Goal: Task Accomplishment & Management: Manage account settings

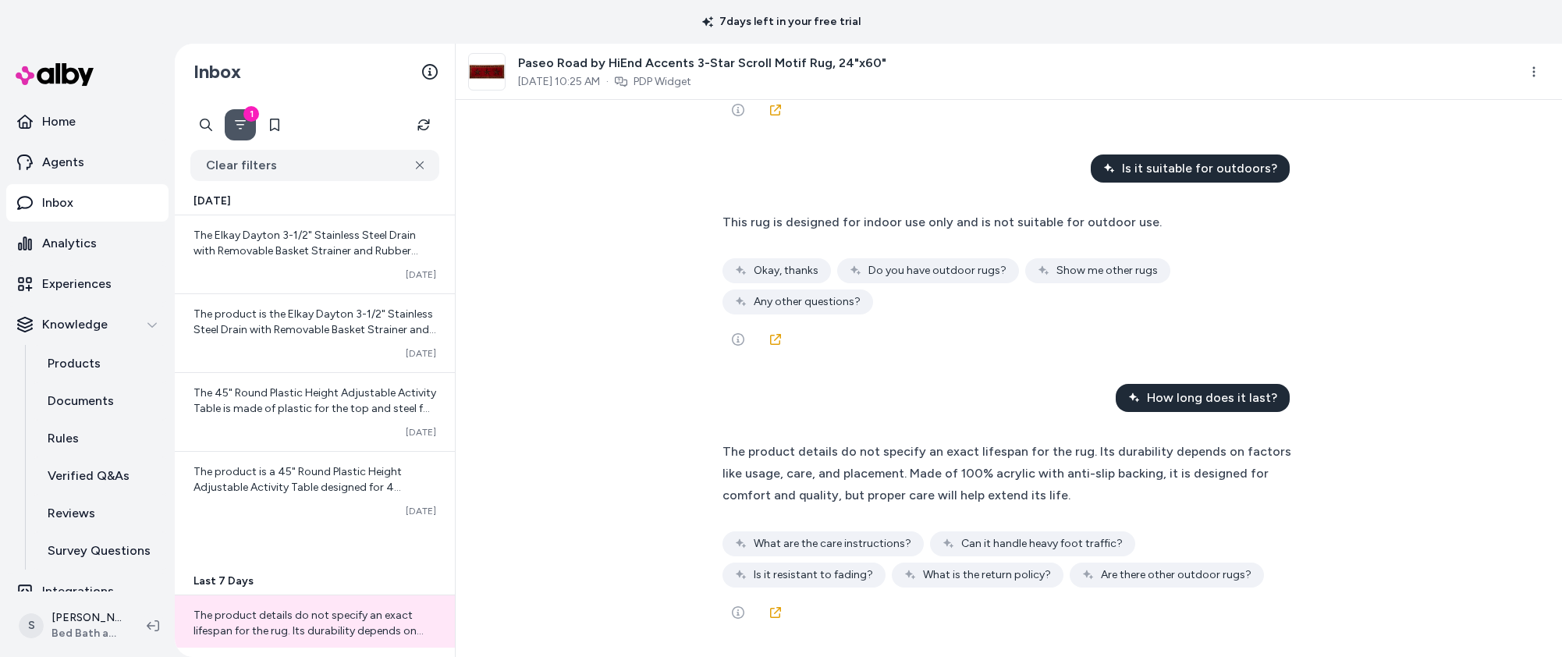
scroll to position [17303, 0]
click at [618, 287] on div "What is the rug's design? The rug is emblazoned with iconic western stars and s…" at bounding box center [1009, 378] width 1106 height 557
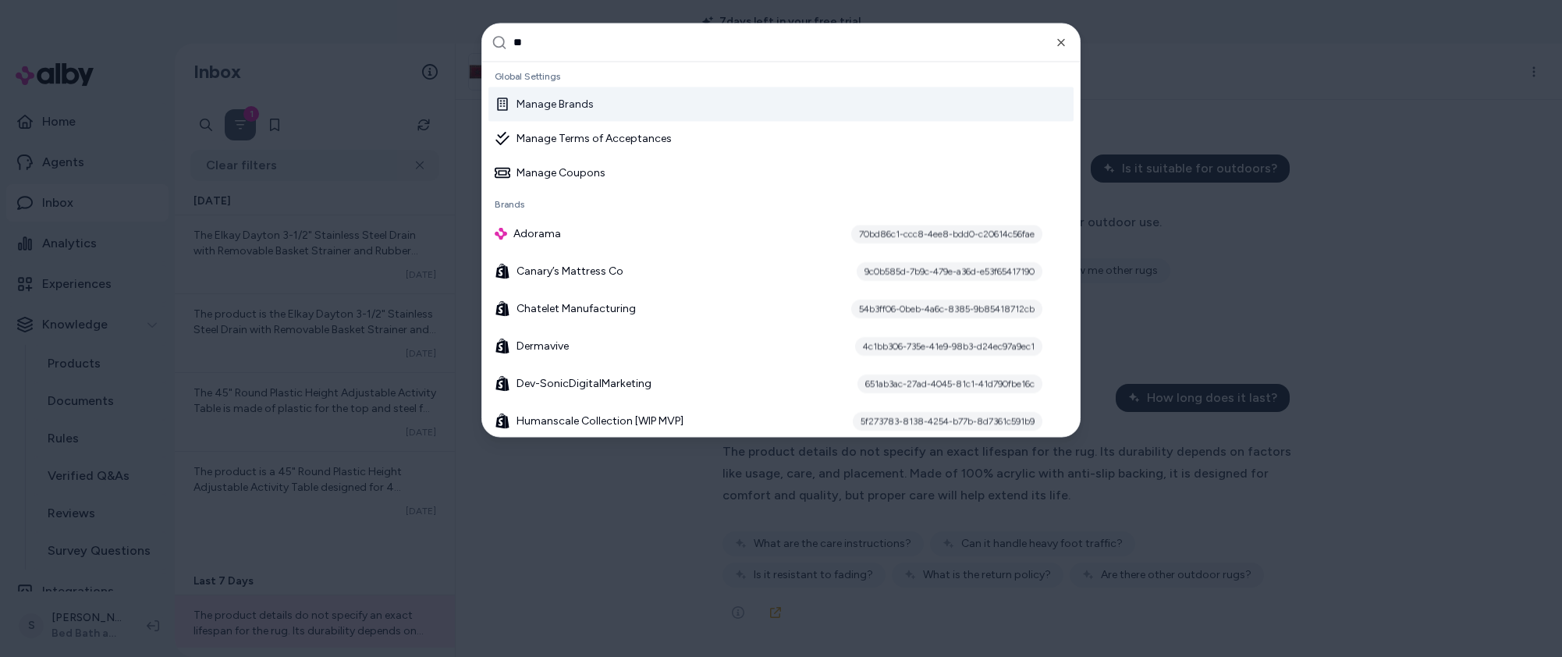
type input "**"
click at [743, 97] on div "Manage Brands" at bounding box center [780, 104] width 585 height 34
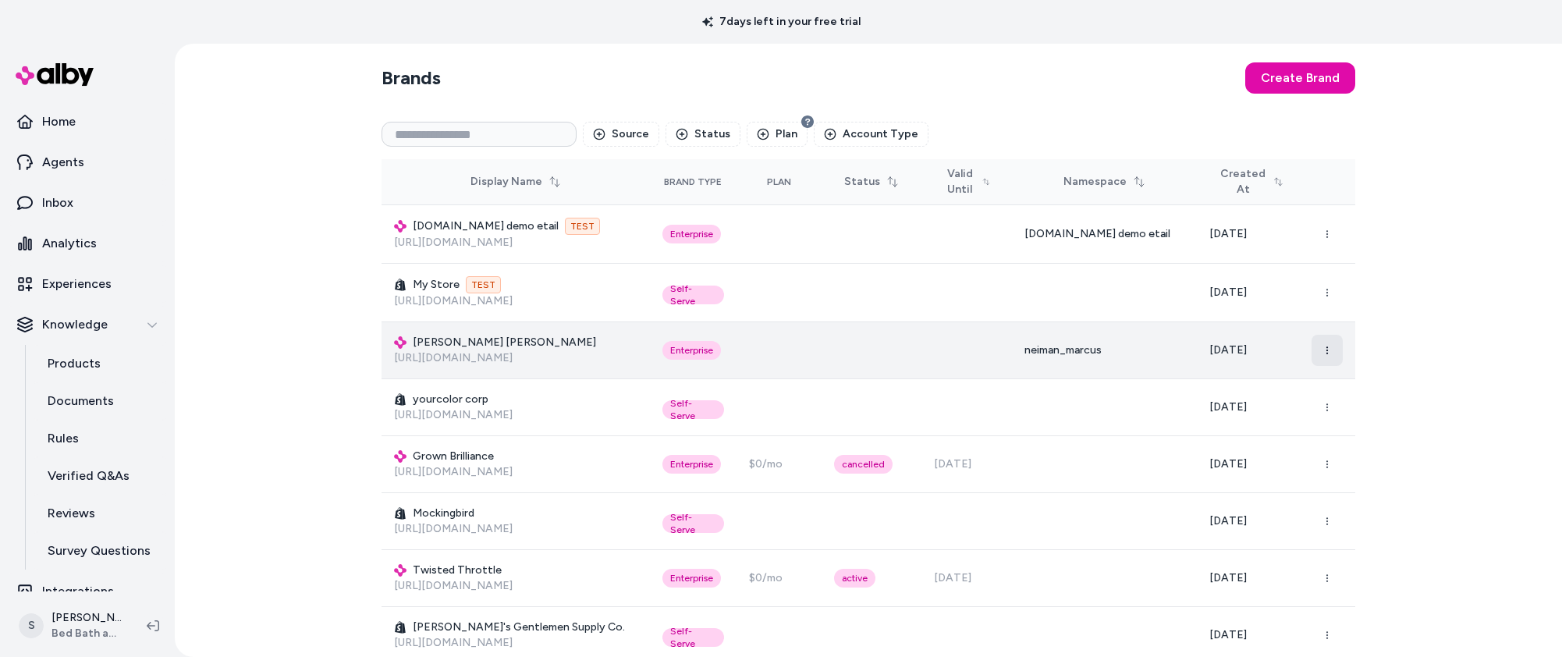
click at [1329, 349] on icon "button" at bounding box center [1326, 350] width 9 height 9
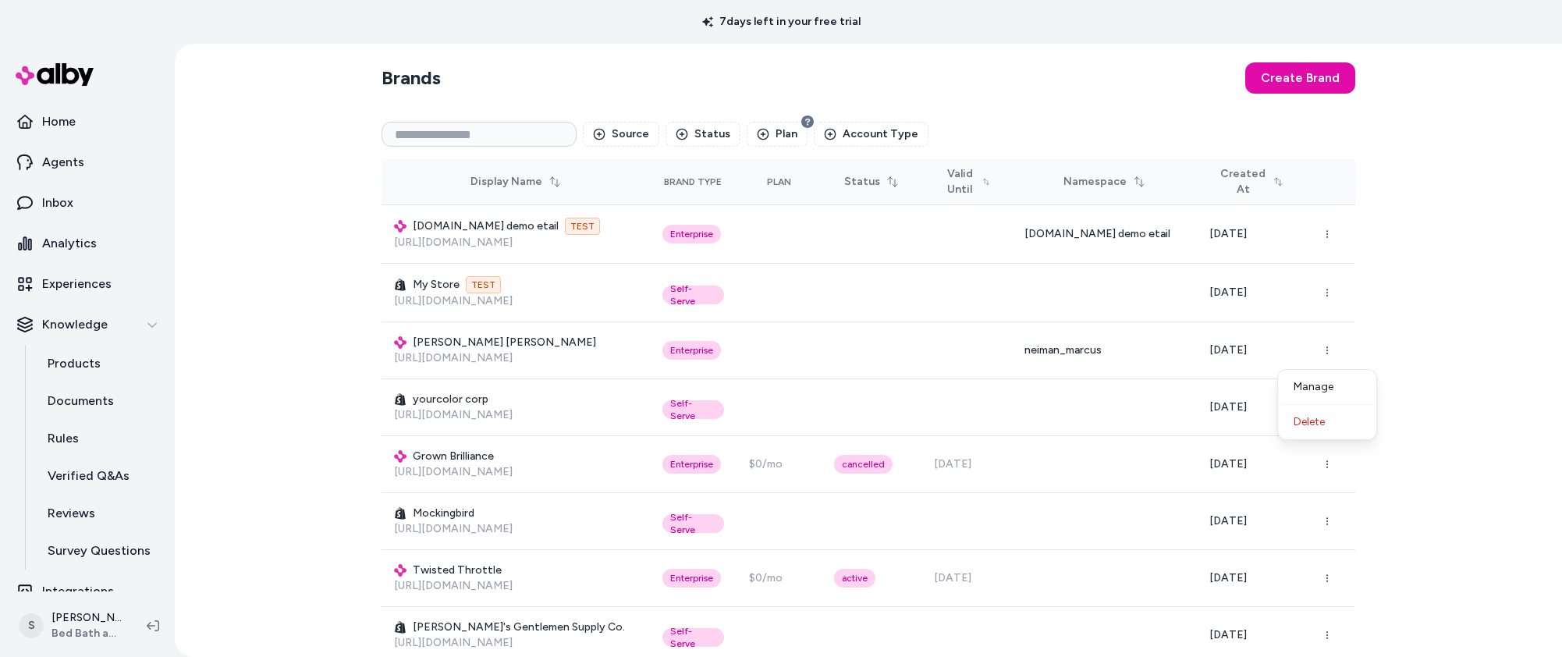
click at [1481, 356] on div "Brands Create Brand Source Status Plan Account Type Display Name Brand Type Pla…" at bounding box center [868, 350] width 1387 height 613
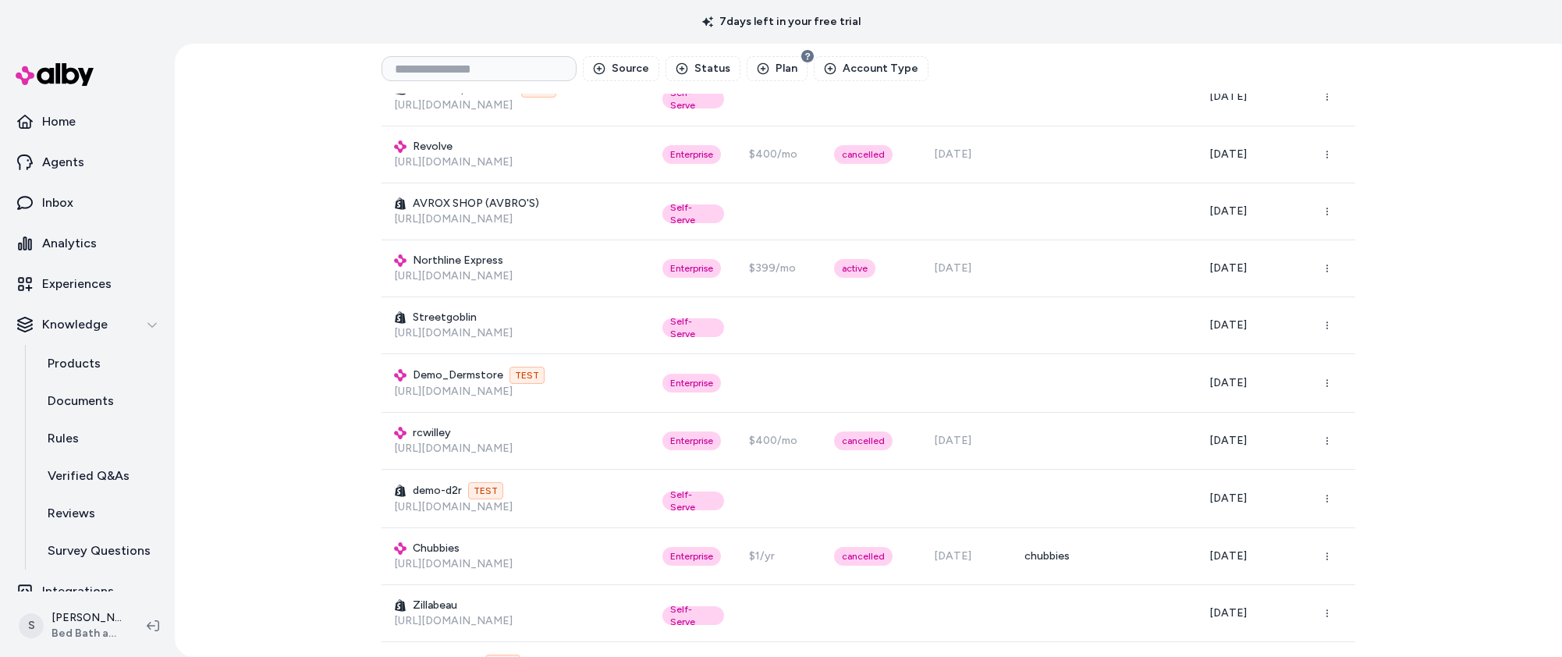
scroll to position [749, 0]
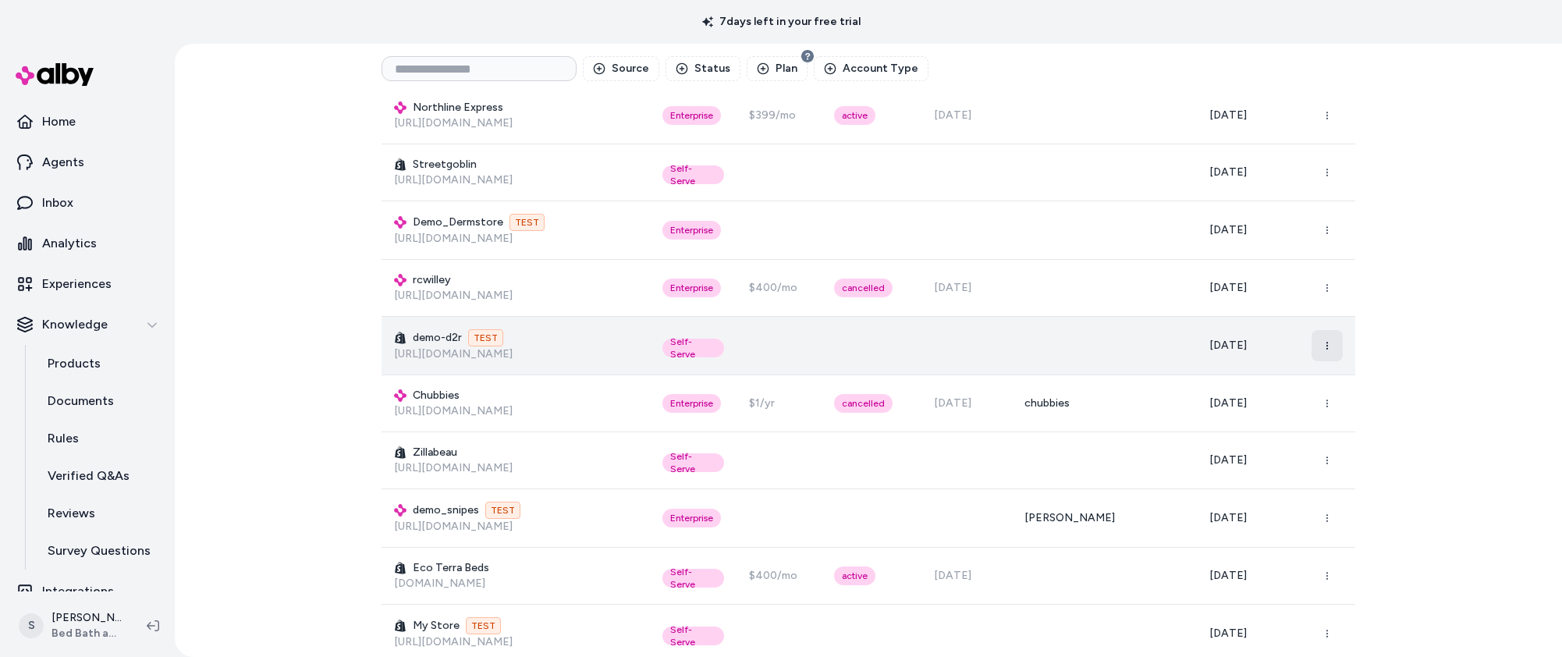
click at [1315, 339] on button "button" at bounding box center [1326, 345] width 31 height 31
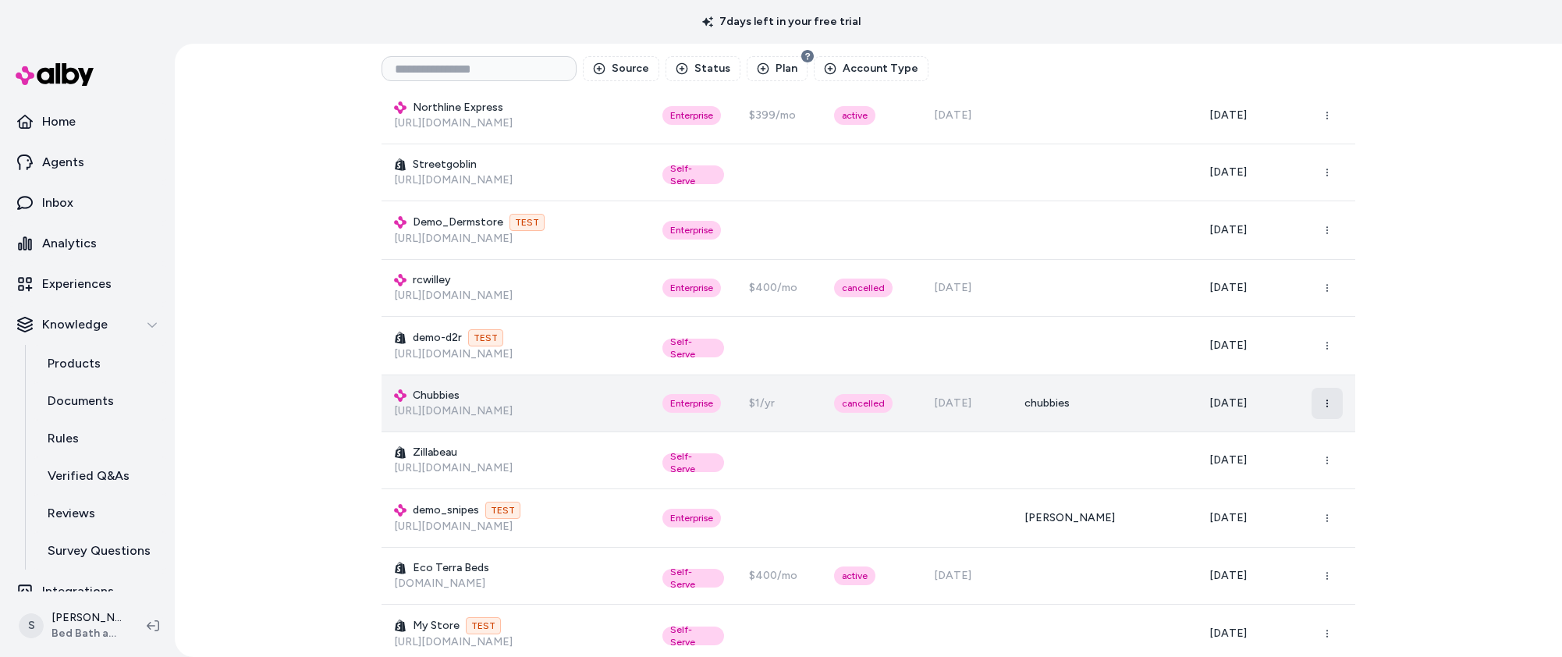
click at [1320, 403] on button "button" at bounding box center [1326, 403] width 31 height 31
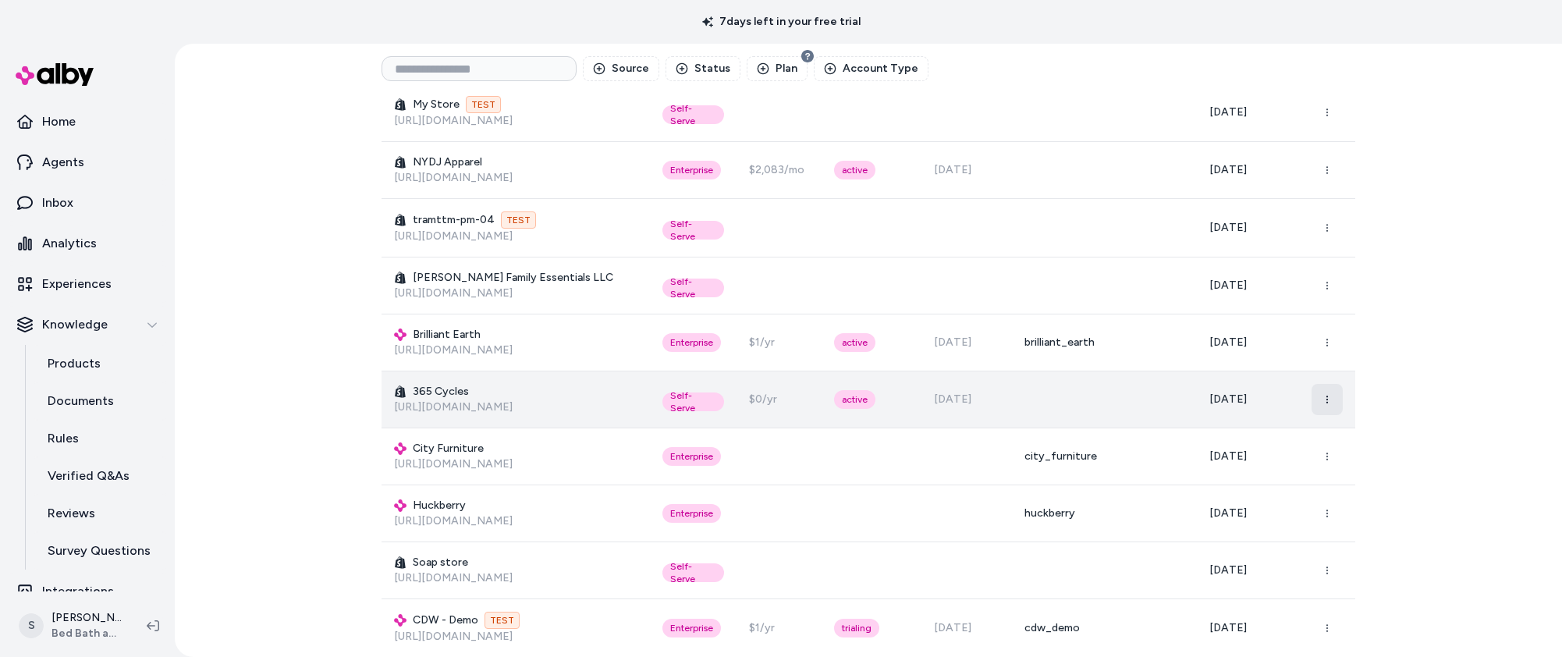
scroll to position [1591, 0]
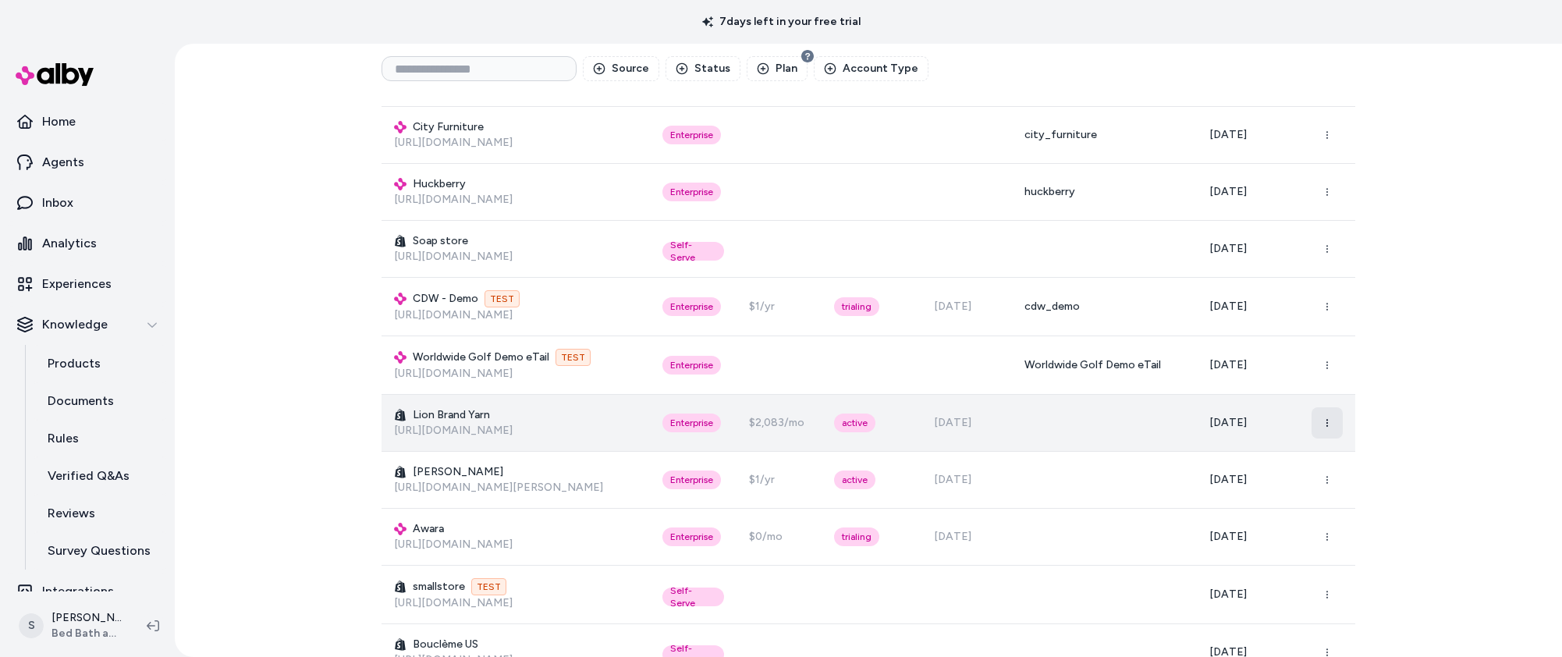
click at [1328, 413] on button "button" at bounding box center [1326, 422] width 31 height 31
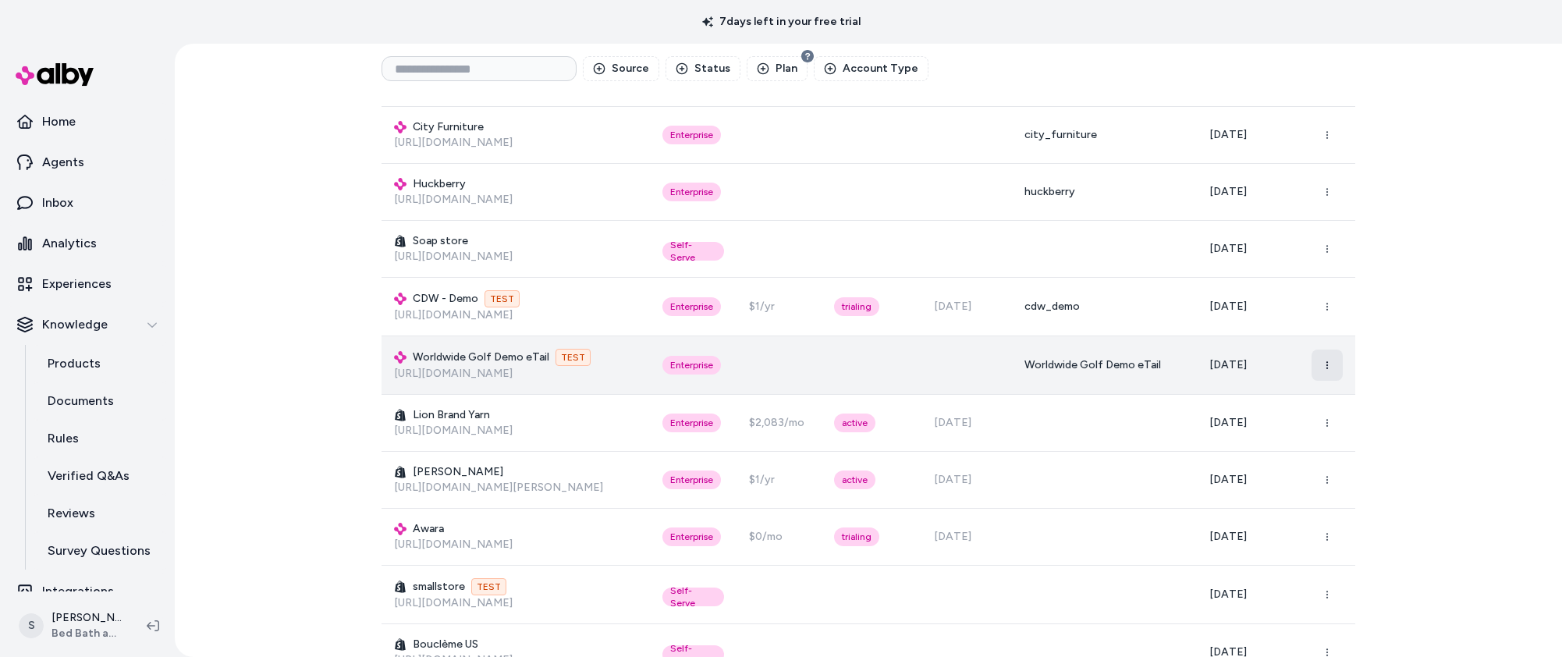
click at [1321, 369] on button "button" at bounding box center [1326, 364] width 31 height 31
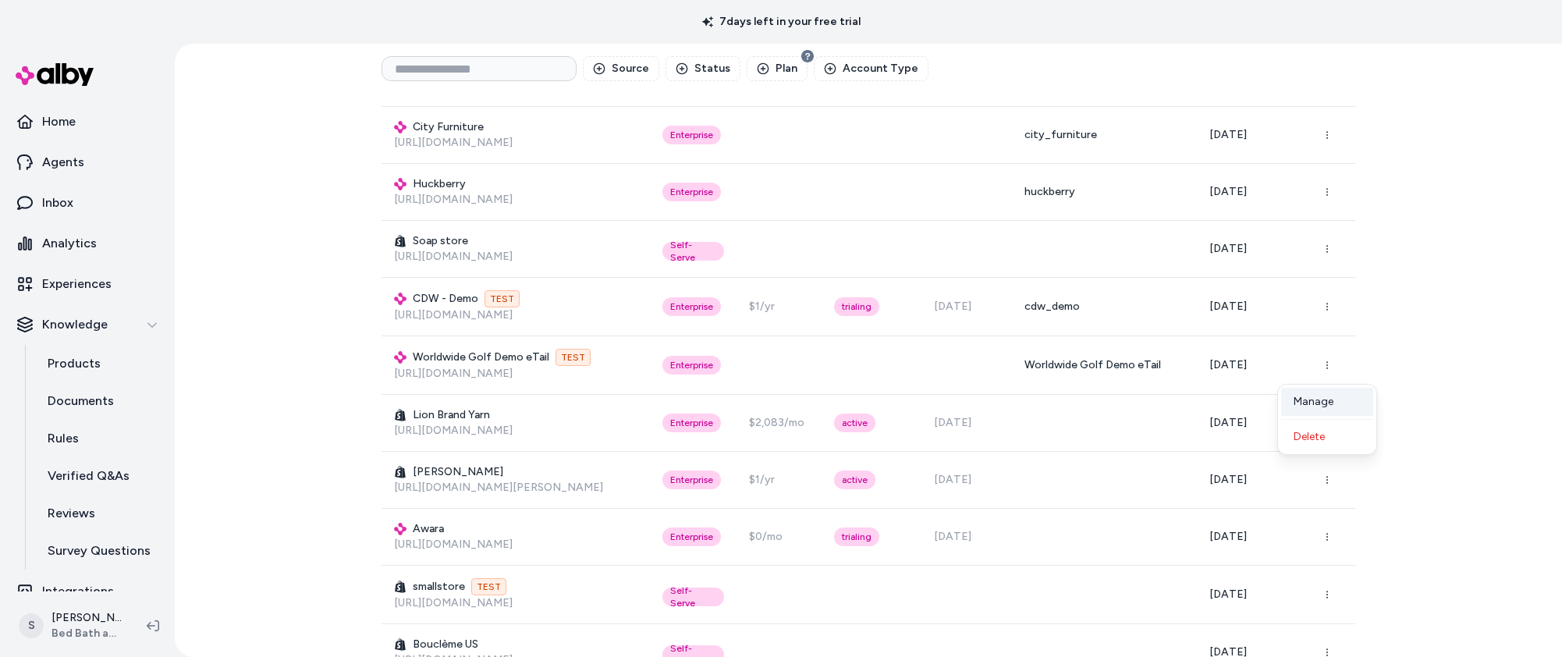
click at [1325, 406] on div "Manage" at bounding box center [1327, 402] width 92 height 28
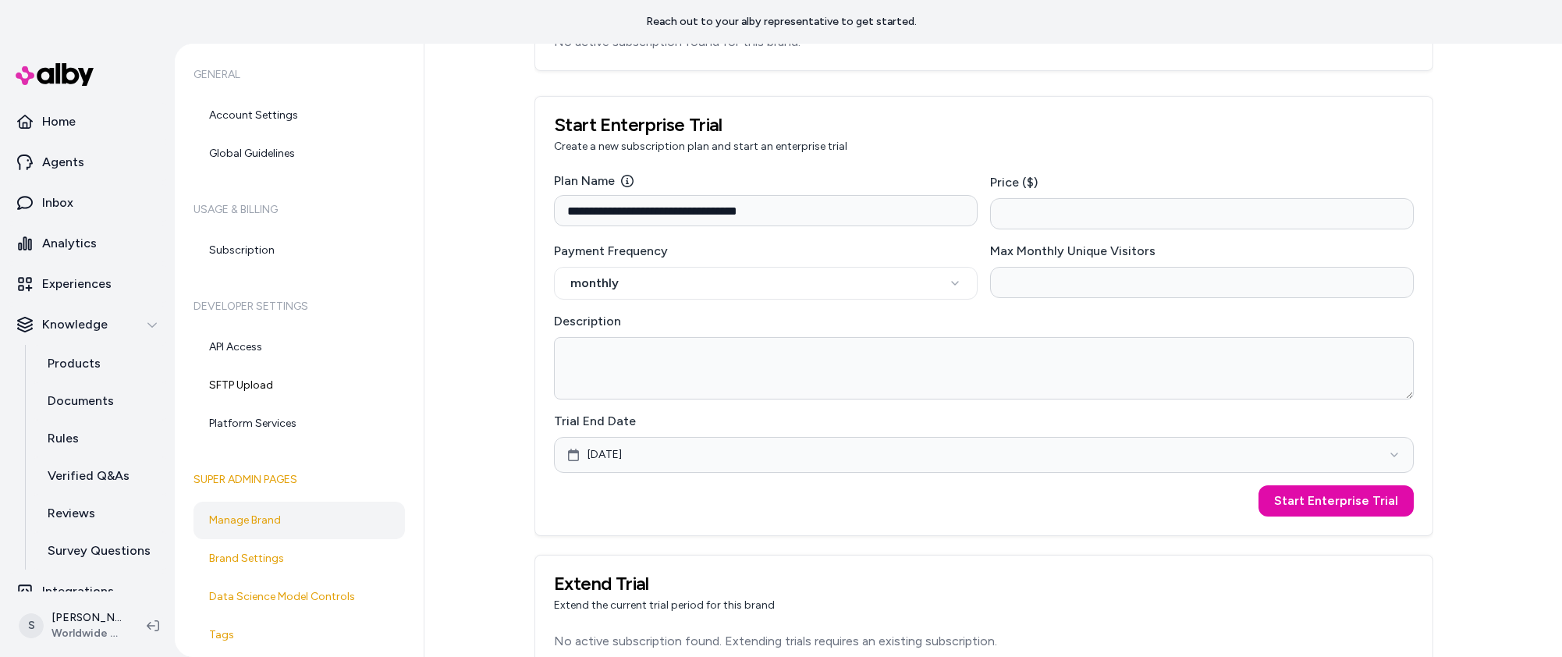
scroll to position [655, 0]
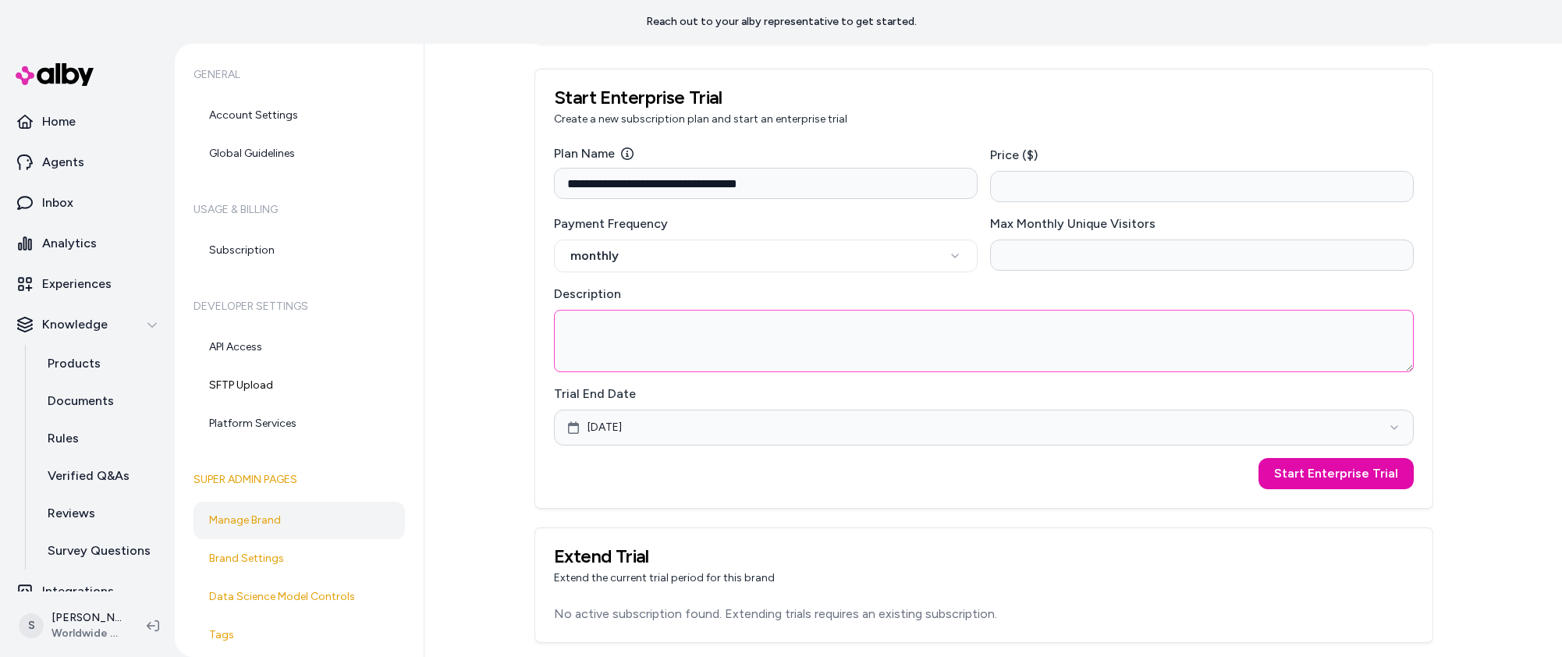
click at [680, 341] on textarea "Description" at bounding box center [984, 341] width 860 height 62
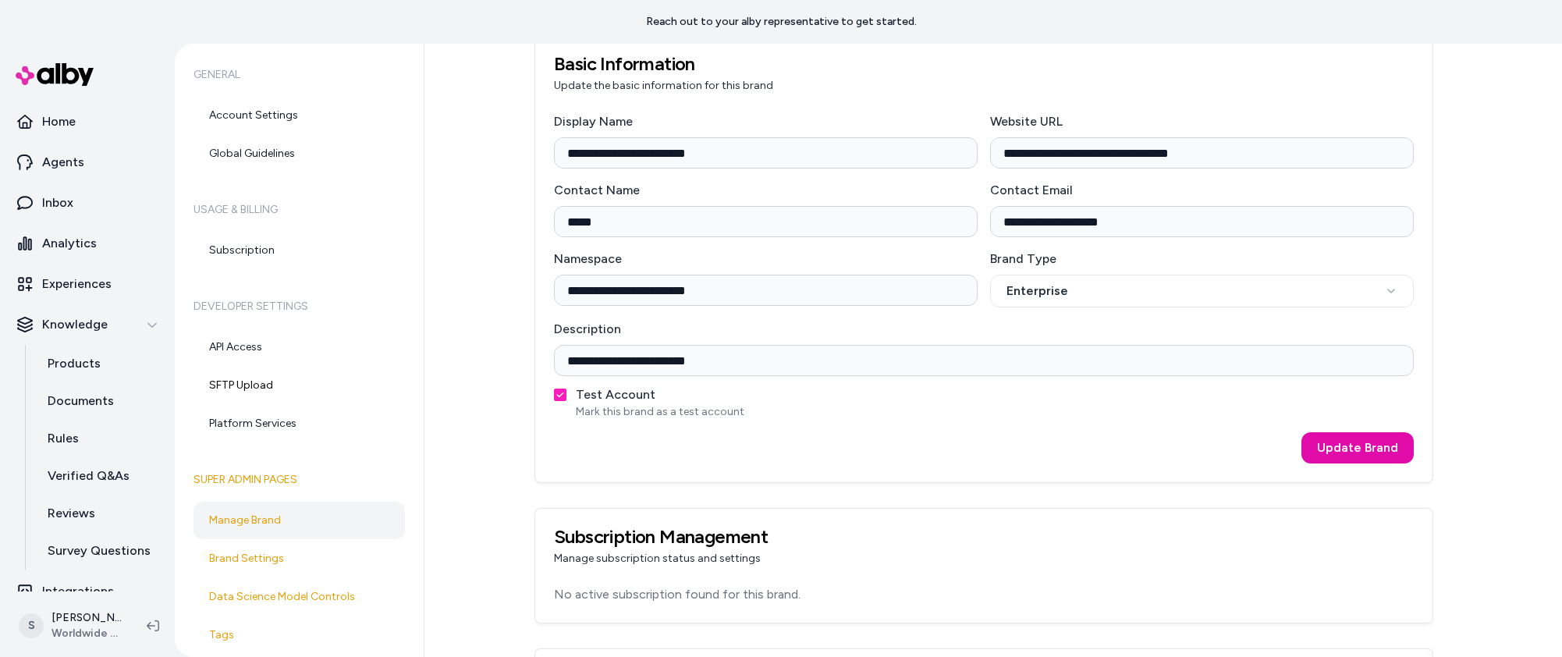
scroll to position [0, 0]
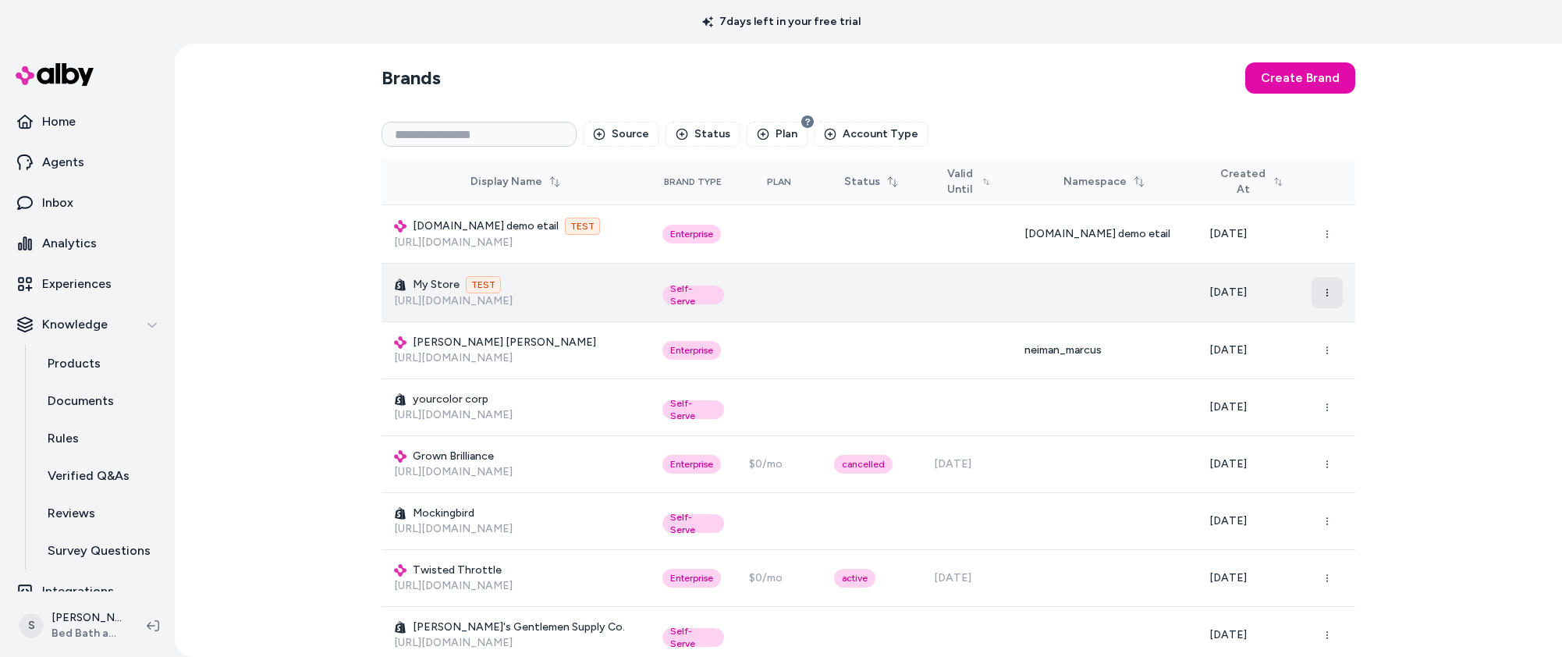
click at [1321, 282] on button "button" at bounding box center [1326, 292] width 31 height 31
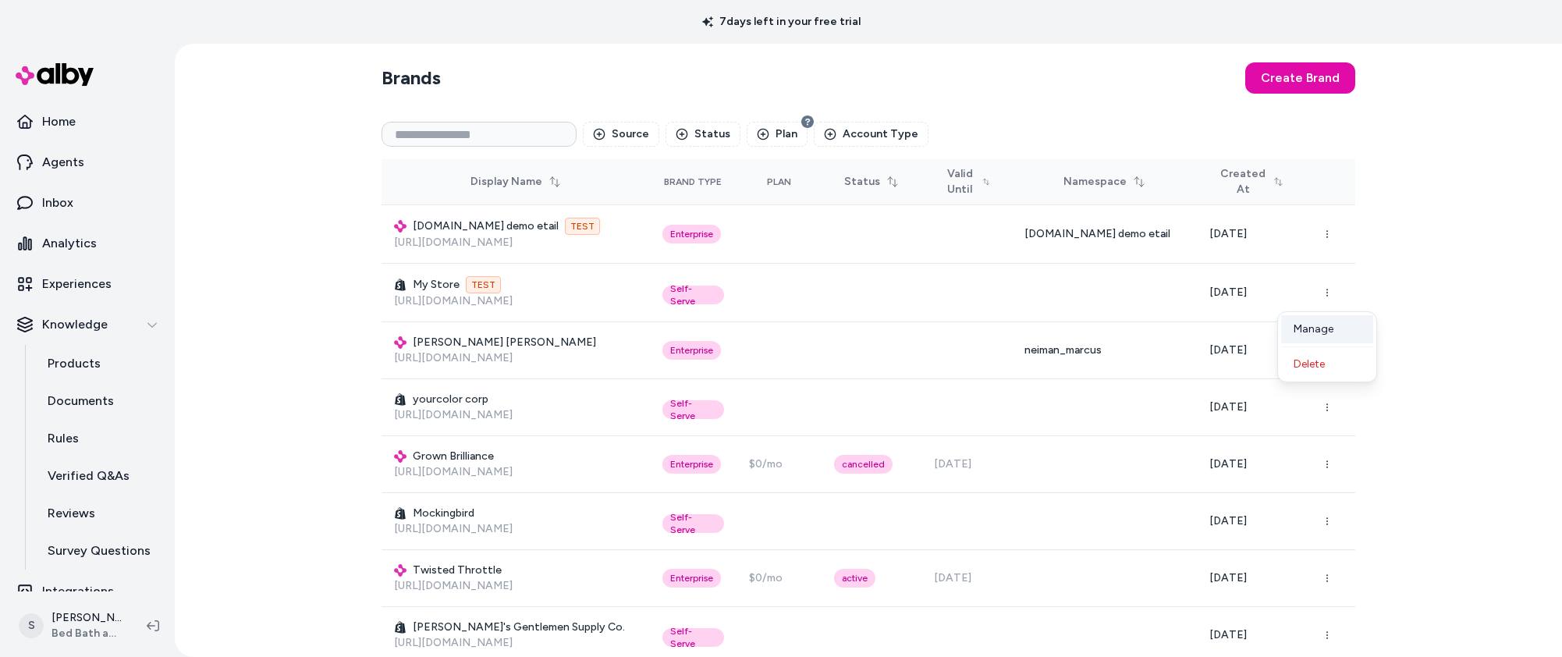
click at [1335, 340] on div "Manage" at bounding box center [1327, 329] width 92 height 28
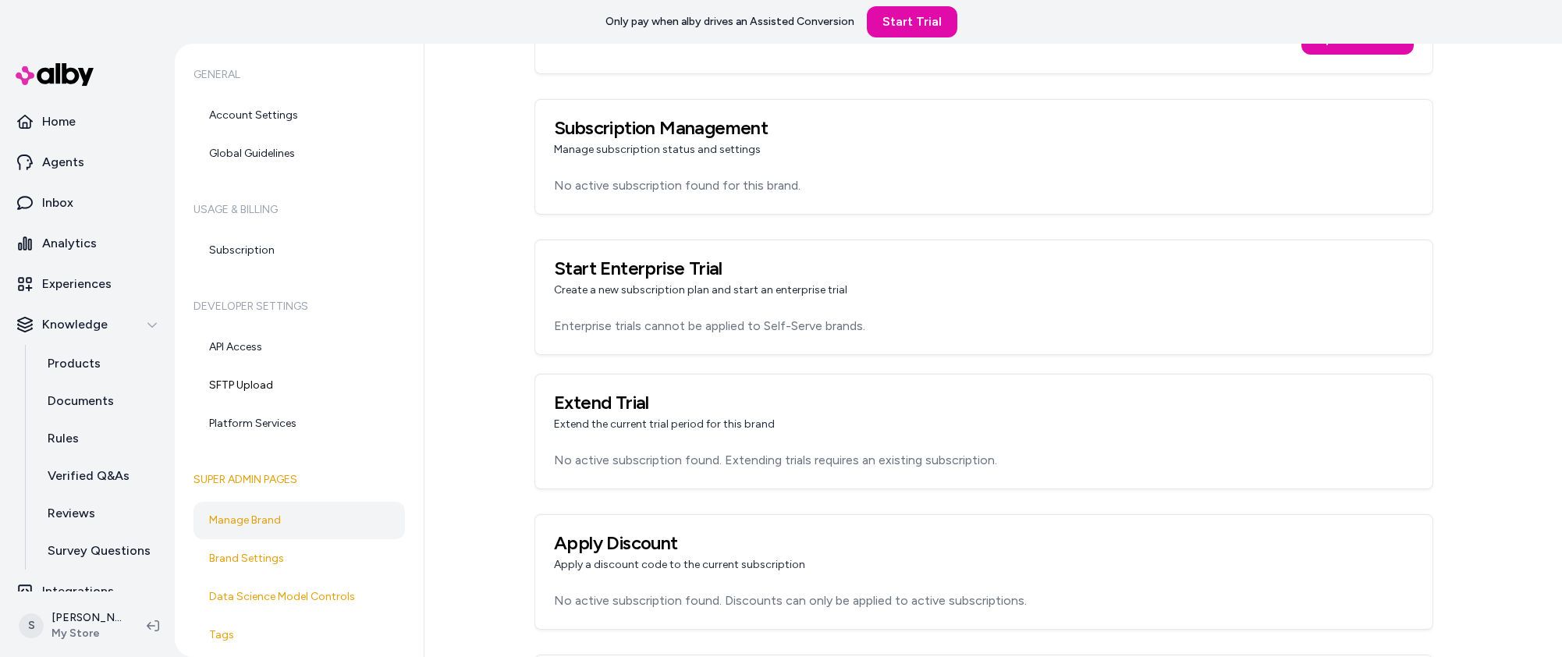
scroll to position [468, 0]
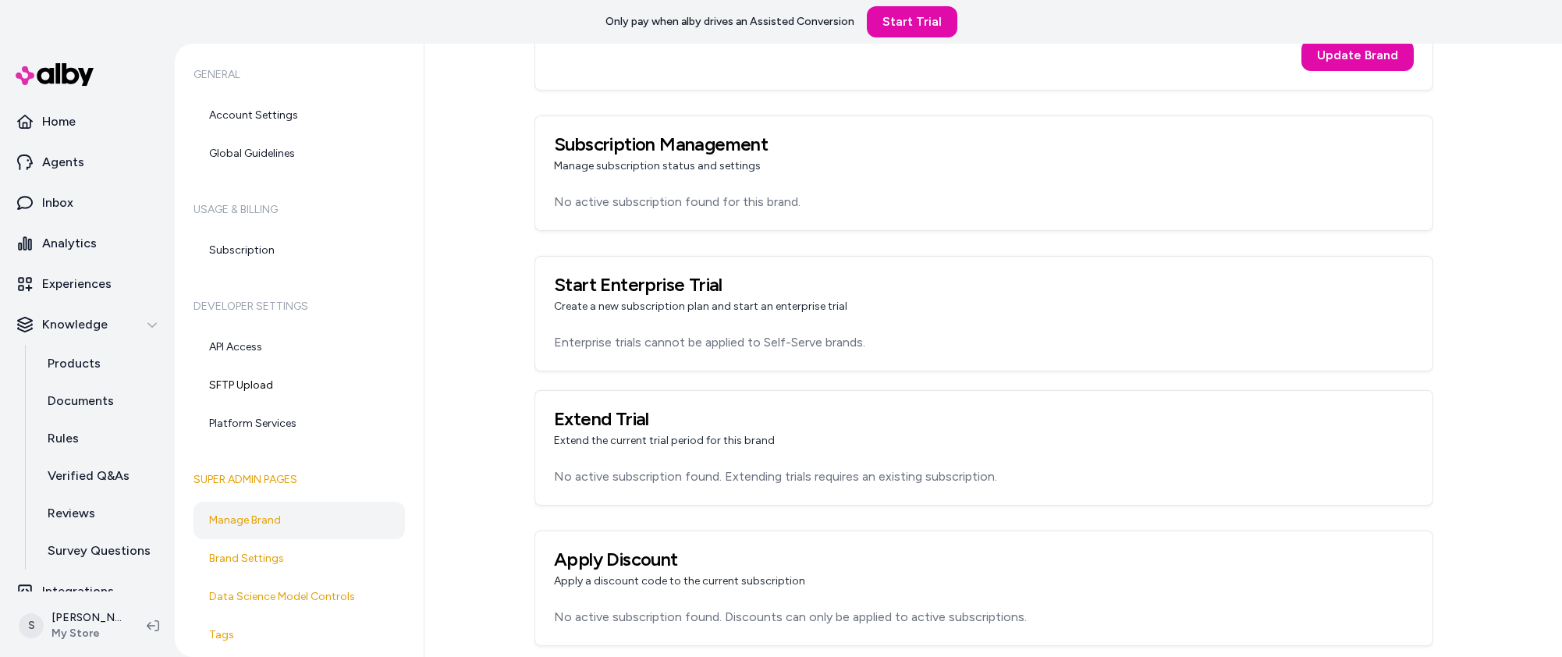
drag, startPoint x: 689, startPoint y: 349, endPoint x: 690, endPoint y: 341, distance: 8.6
click at [690, 342] on p "Enterprise trials cannot be applied to Self-Serve brands." at bounding box center [984, 342] width 860 height 19
drag, startPoint x: 690, startPoint y: 341, endPoint x: 859, endPoint y: 352, distance: 169.6
click at [859, 352] on div "Enterprise trials cannot be applied to Self-Serve brands." at bounding box center [983, 351] width 897 height 37
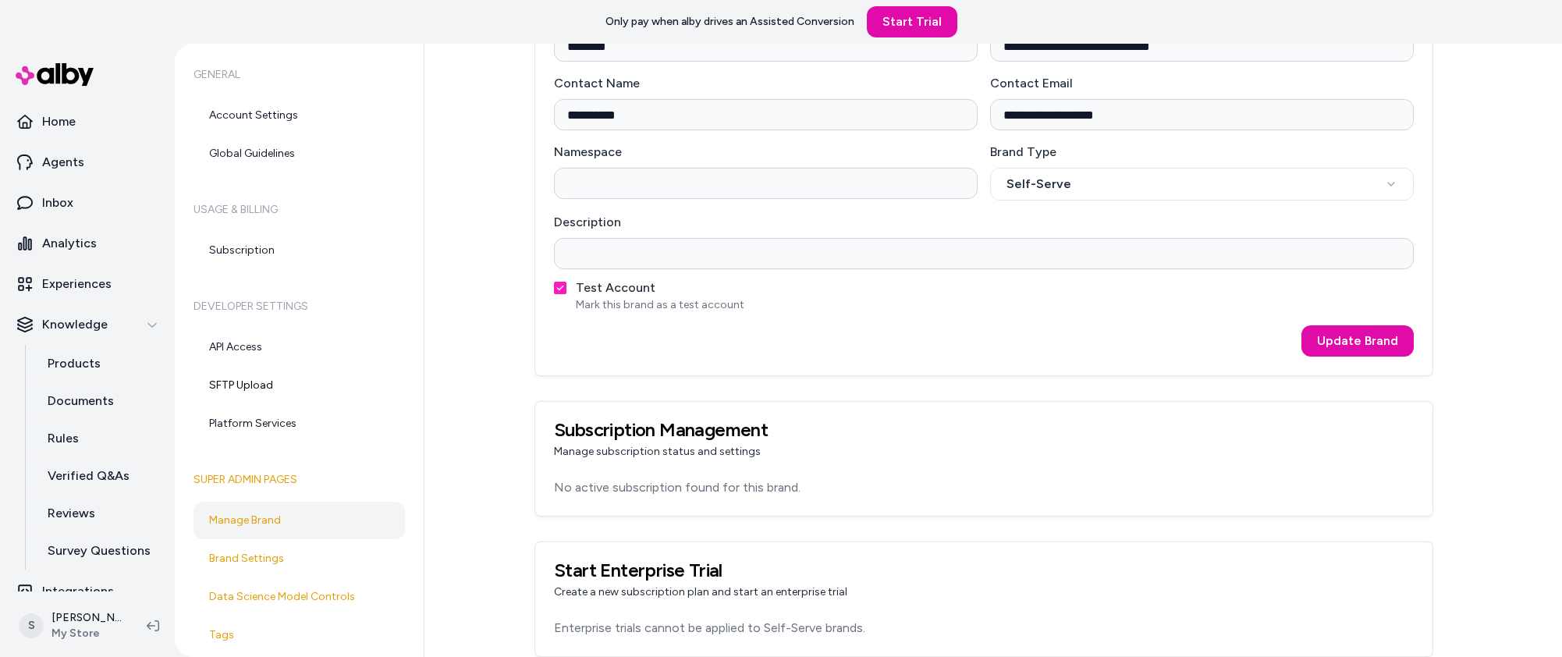
scroll to position [0, 0]
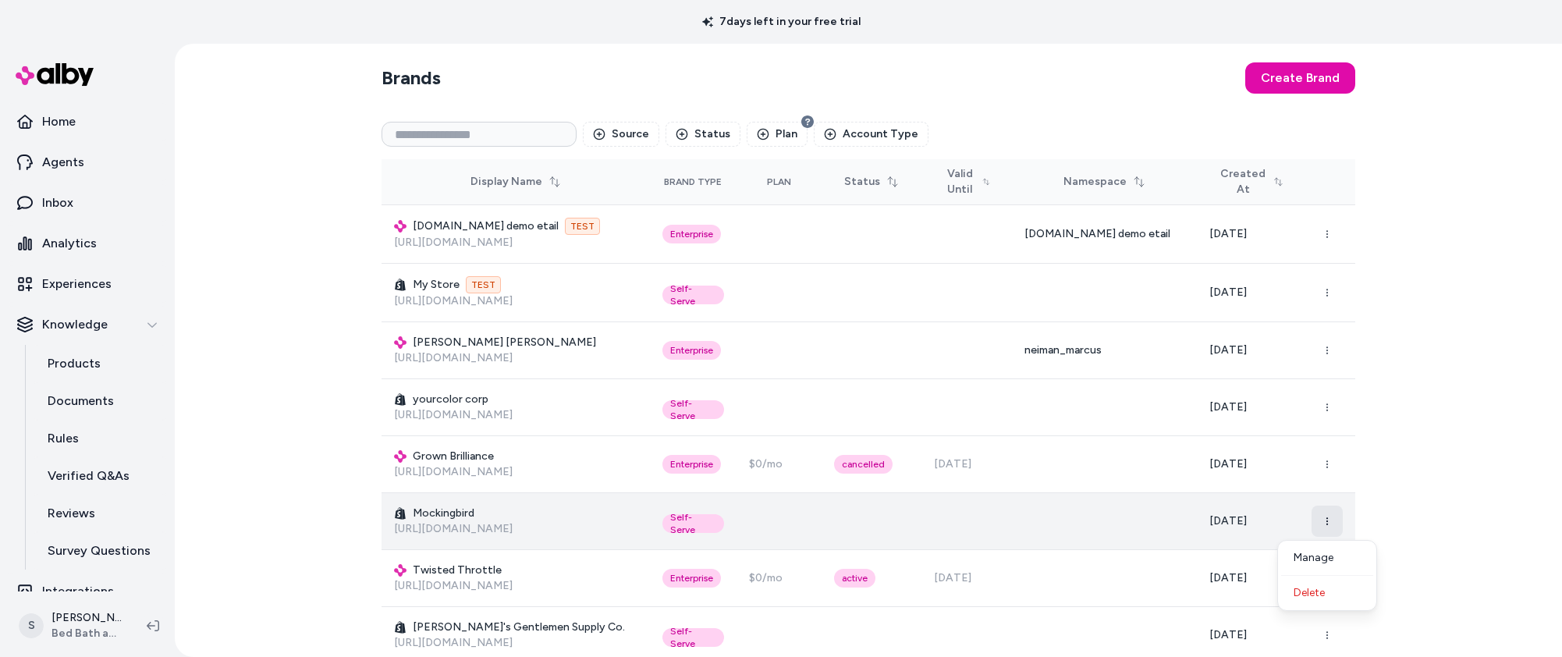
click at [1327, 525] on icon "button" at bounding box center [1326, 520] width 9 height 9
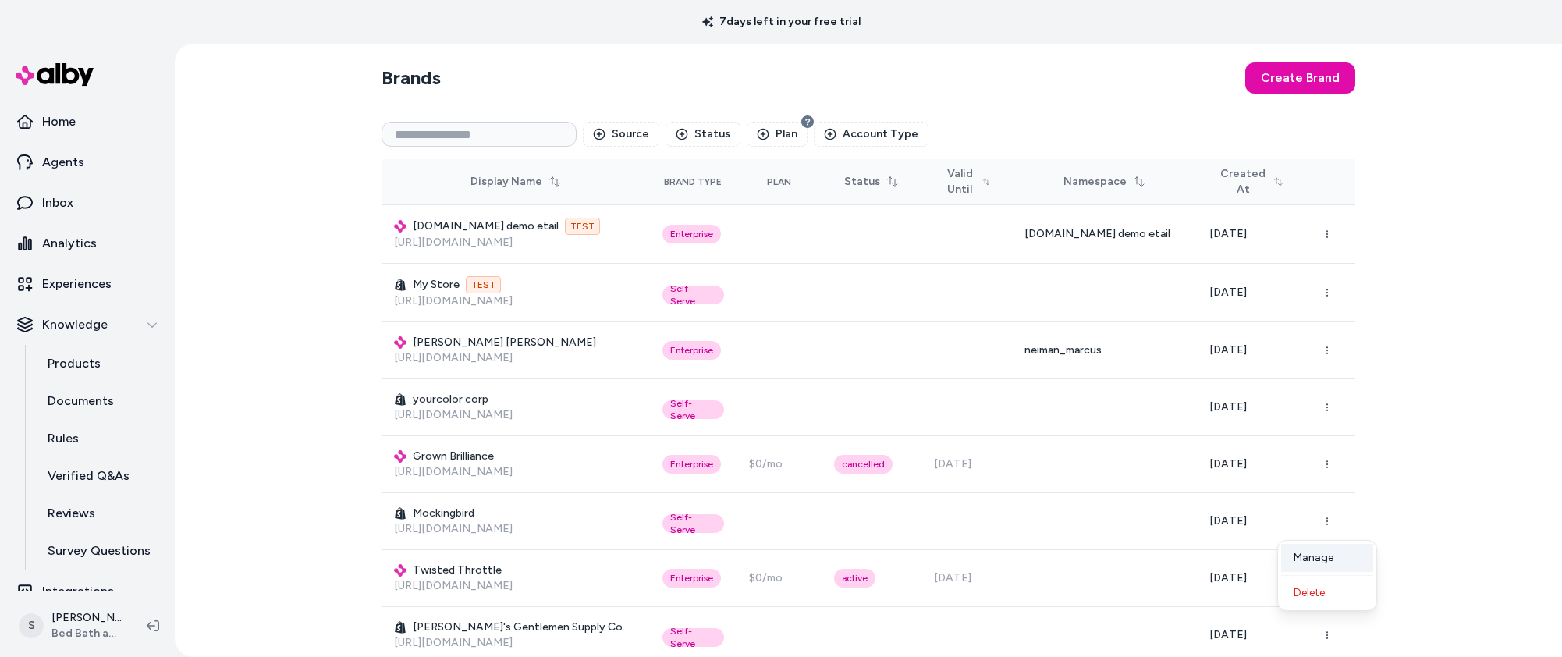
click at [1315, 567] on div "Manage" at bounding box center [1327, 558] width 92 height 28
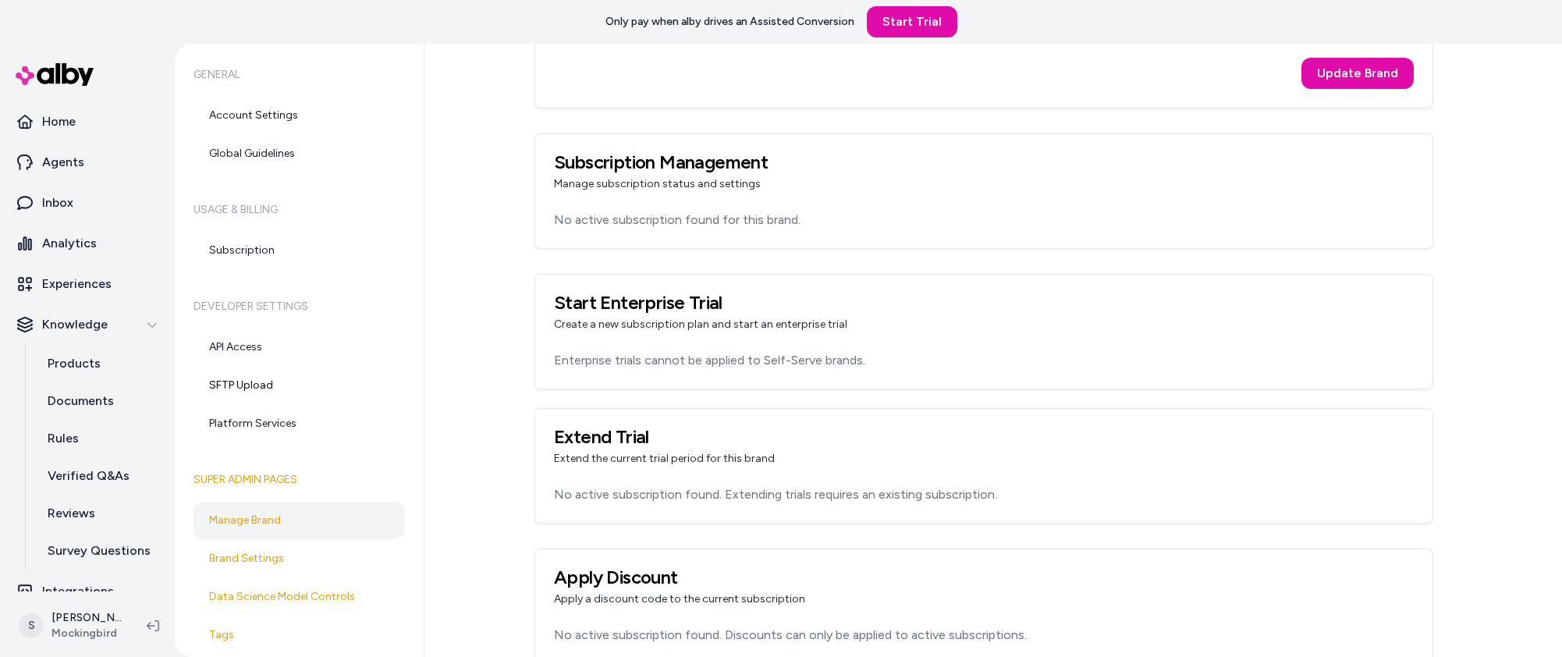
scroll to position [562, 0]
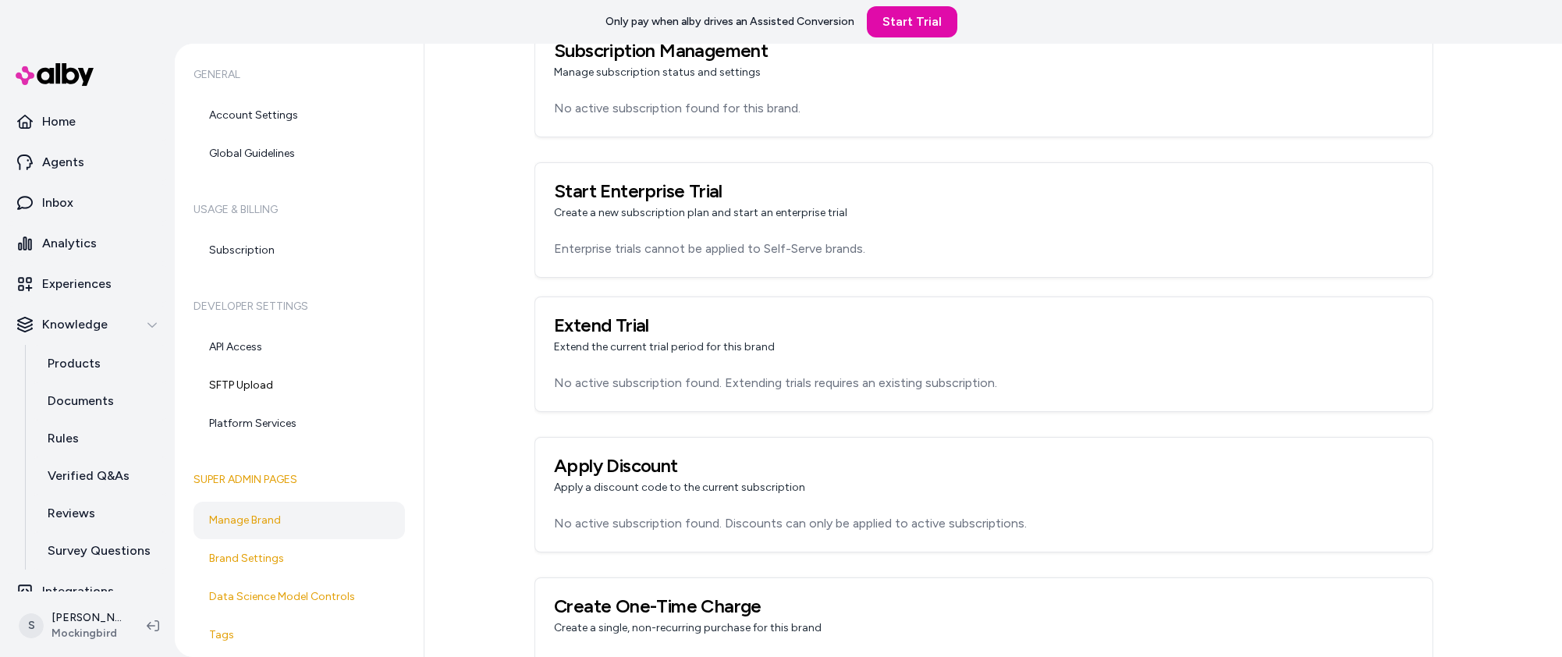
click at [715, 262] on div "Enterprise trials cannot be applied to Self-Serve brands." at bounding box center [983, 257] width 897 height 37
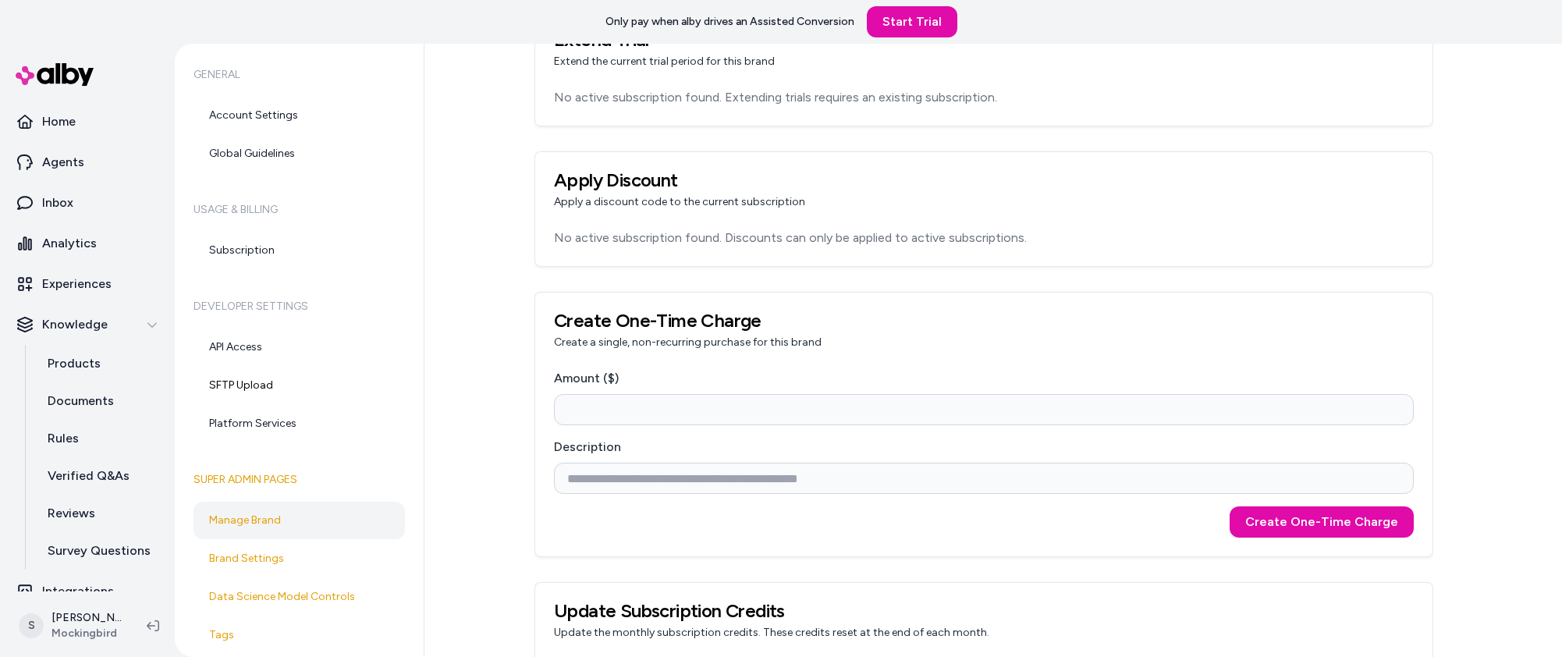
scroll to position [660, 0]
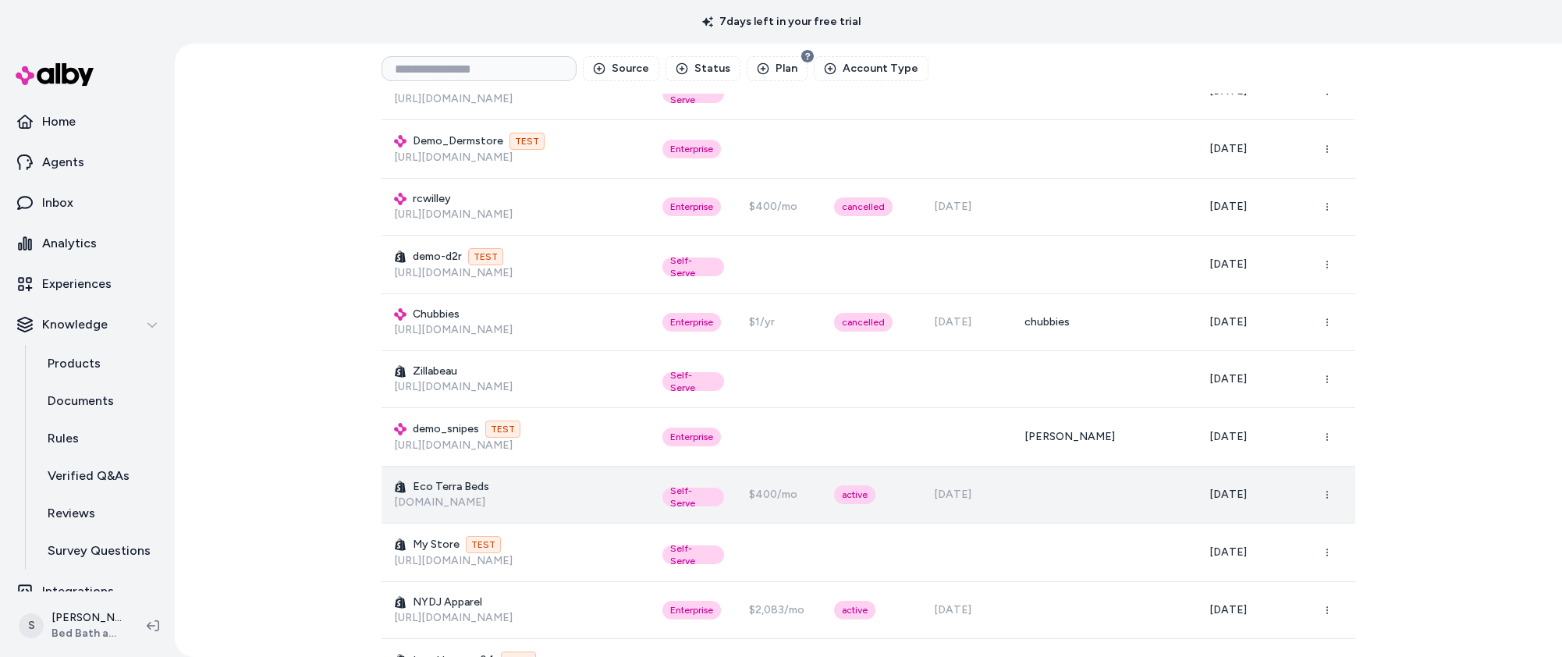
scroll to position [936, 0]
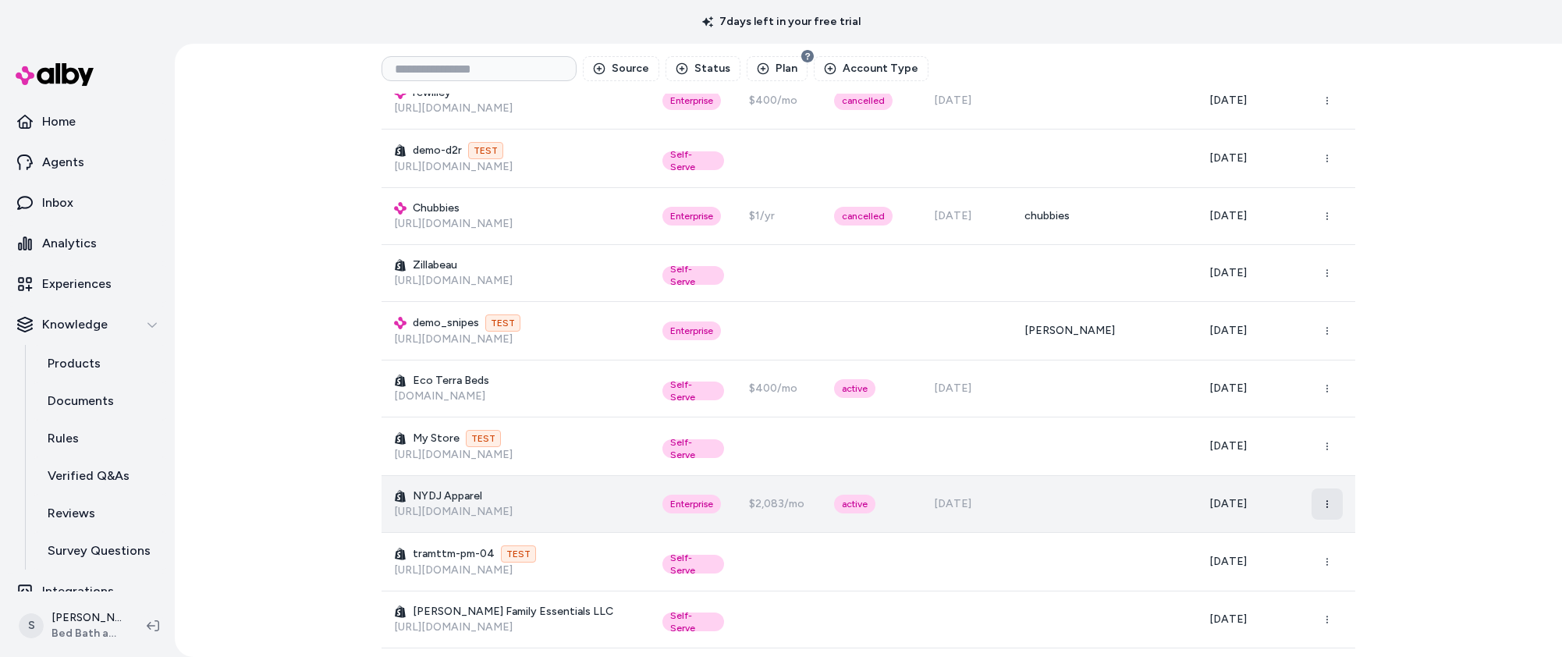
click at [1331, 499] on icon "button" at bounding box center [1326, 503] width 9 height 9
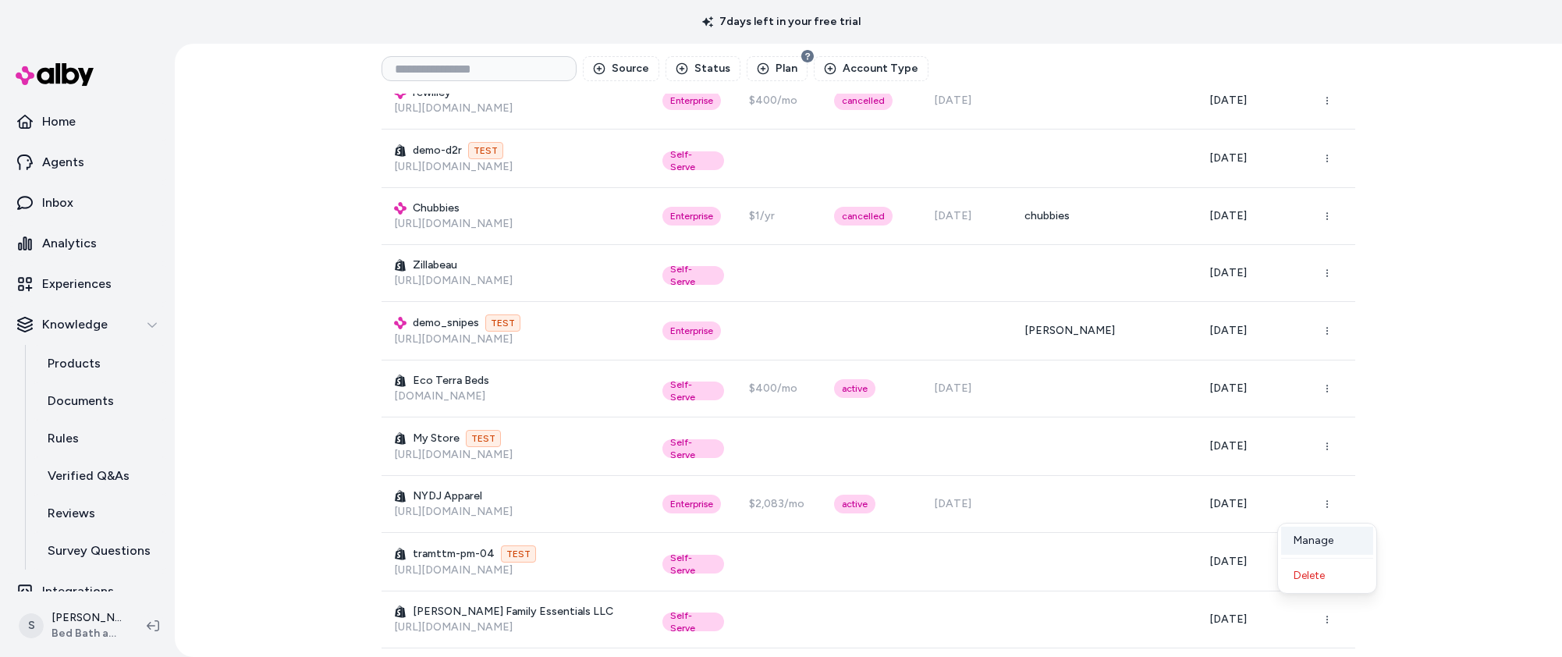
click at [1297, 535] on div "Manage" at bounding box center [1327, 541] width 92 height 28
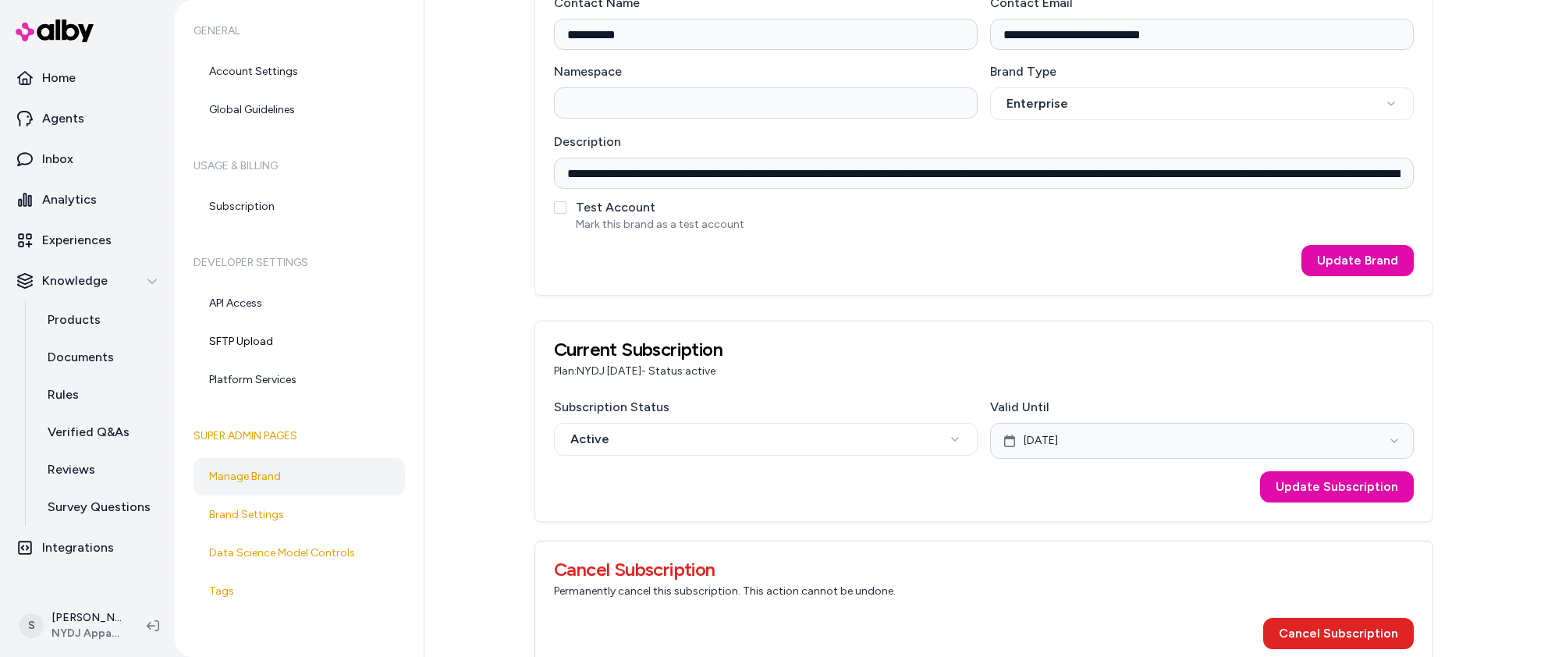
scroll to position [468, 0]
